Goal: Find specific page/section: Find specific page/section

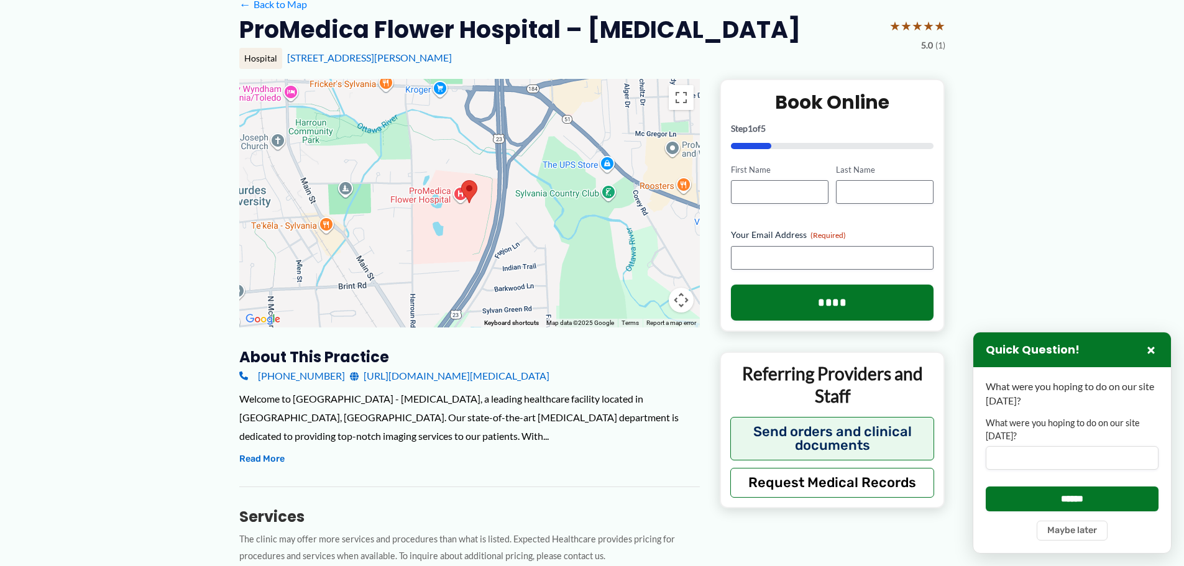
scroll to position [124, 0]
